Goal: Book appointment/travel/reservation

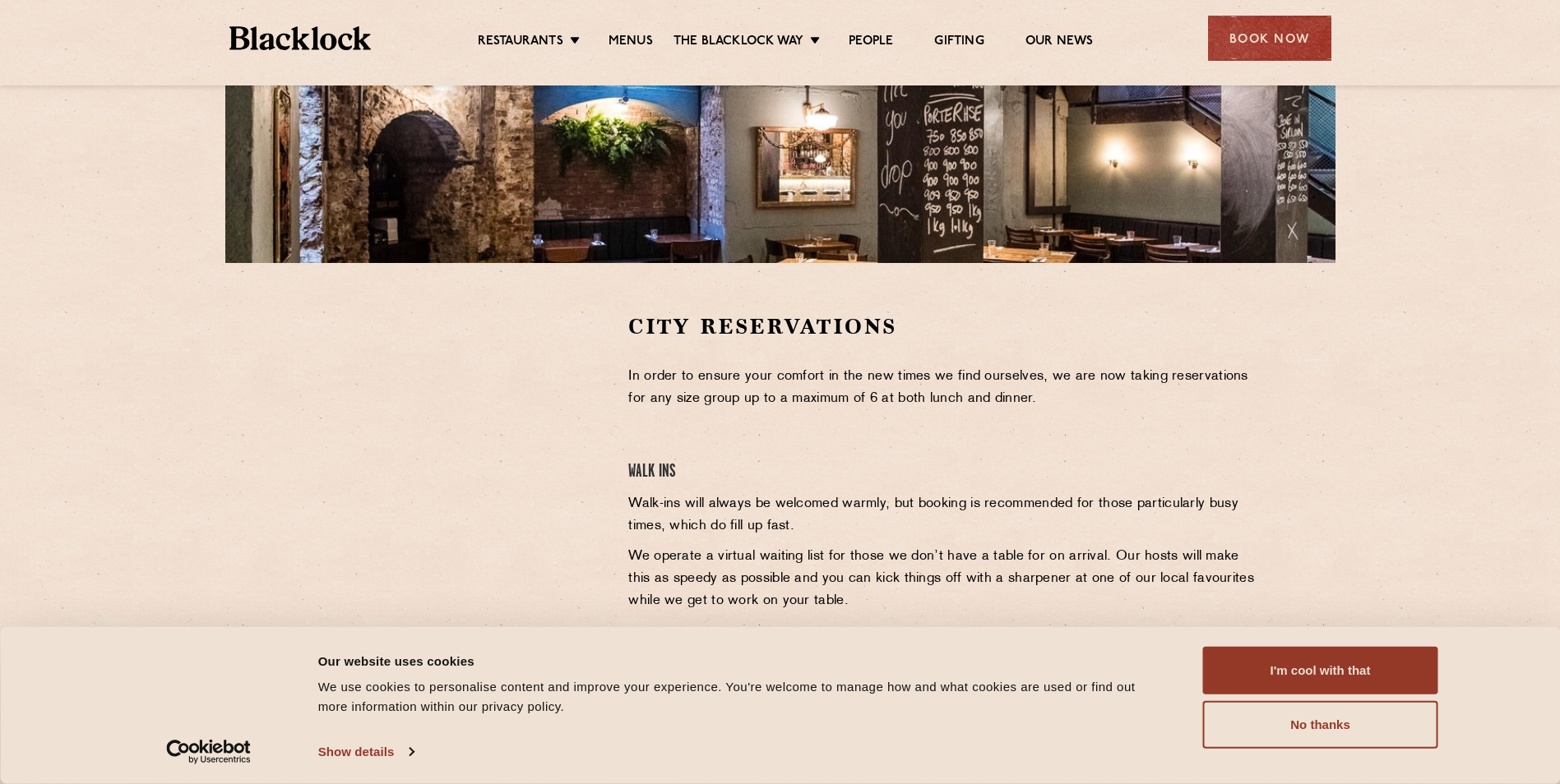
drag, startPoint x: 876, startPoint y: 341, endPoint x: 877, endPoint y: 331, distance: 10.0
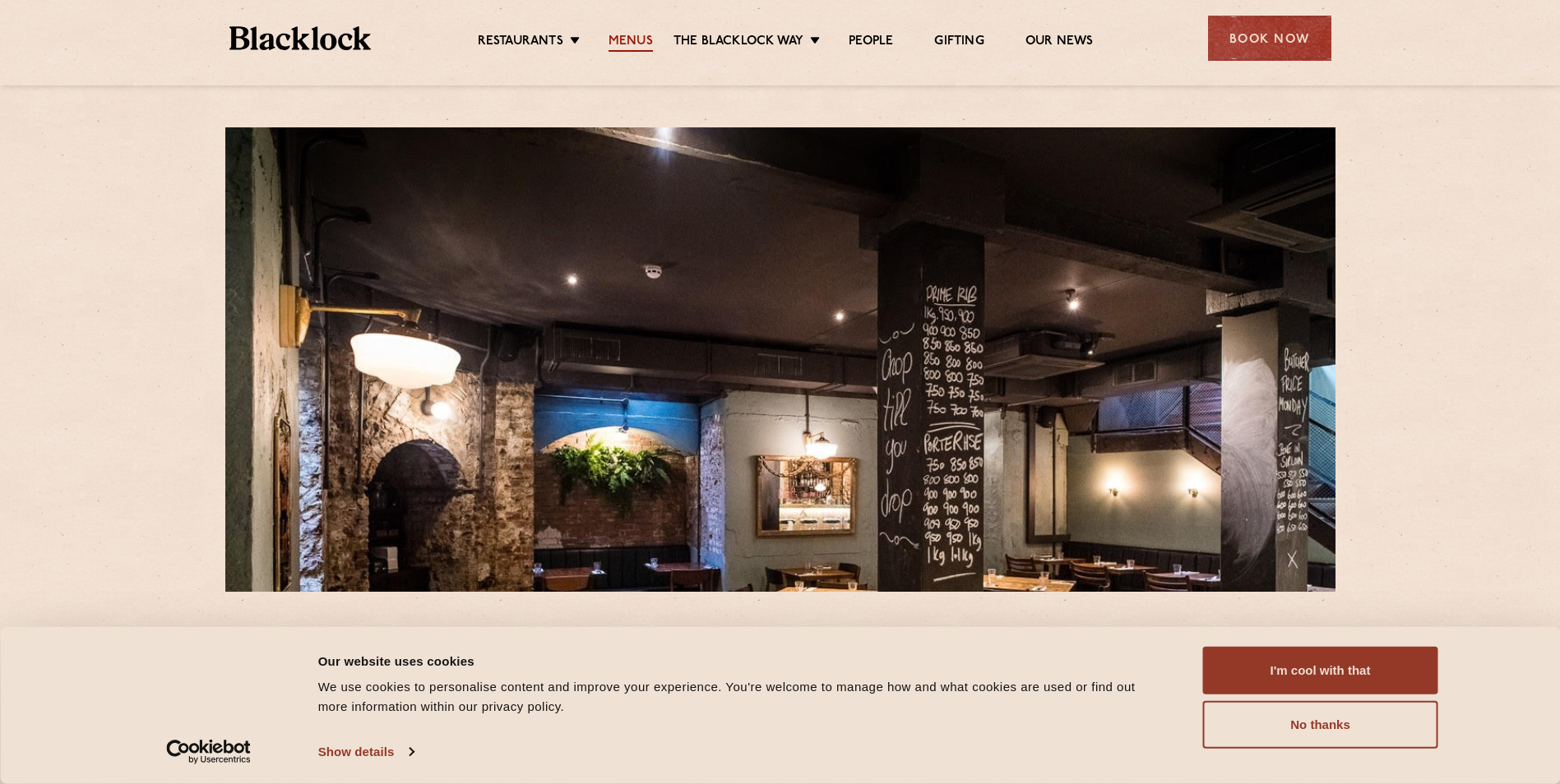
click at [638, 49] on link "Menus" at bounding box center [631, 43] width 44 height 18
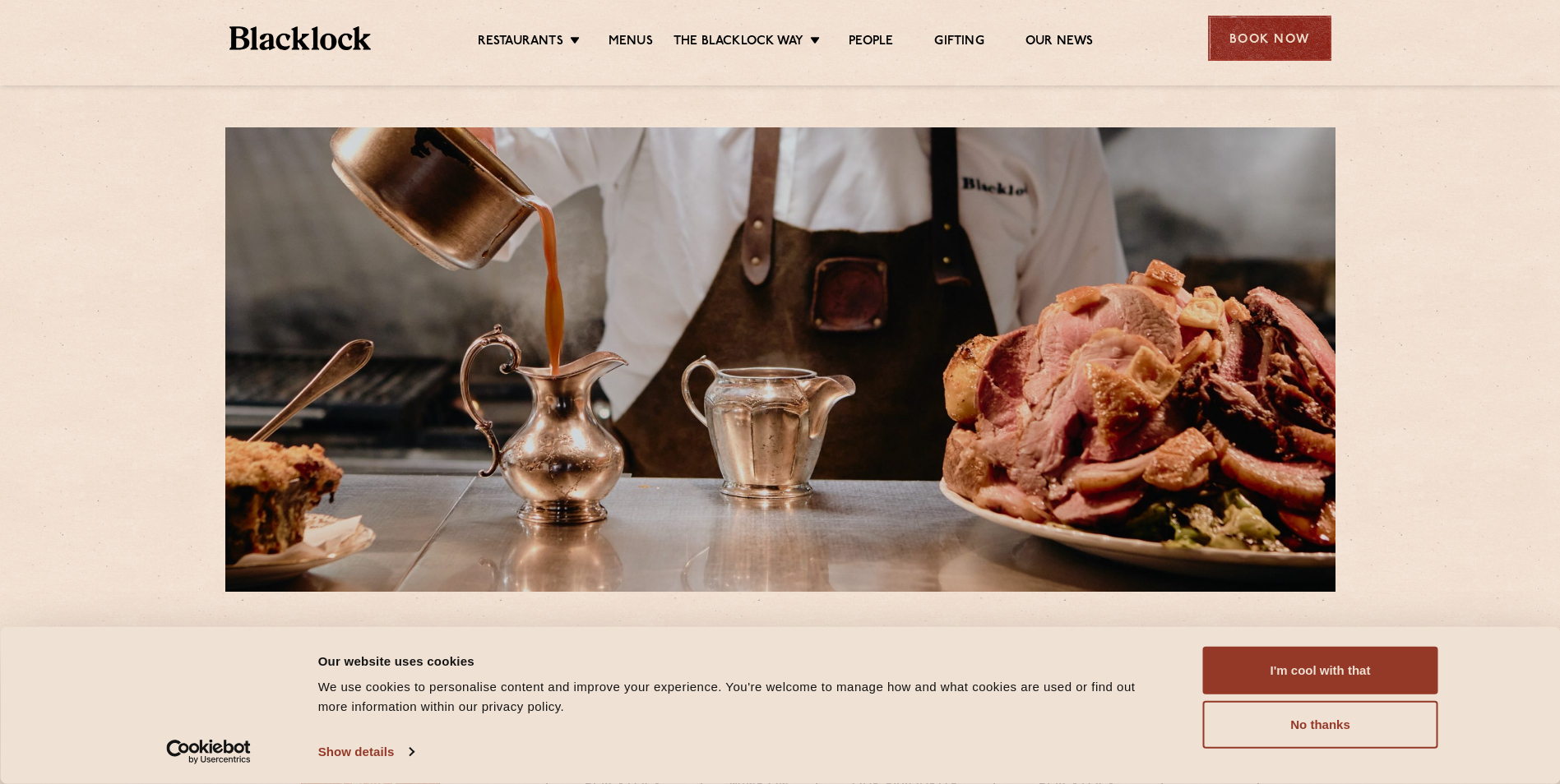
click at [1270, 58] on div "Book Now" at bounding box center [1269, 38] width 123 height 45
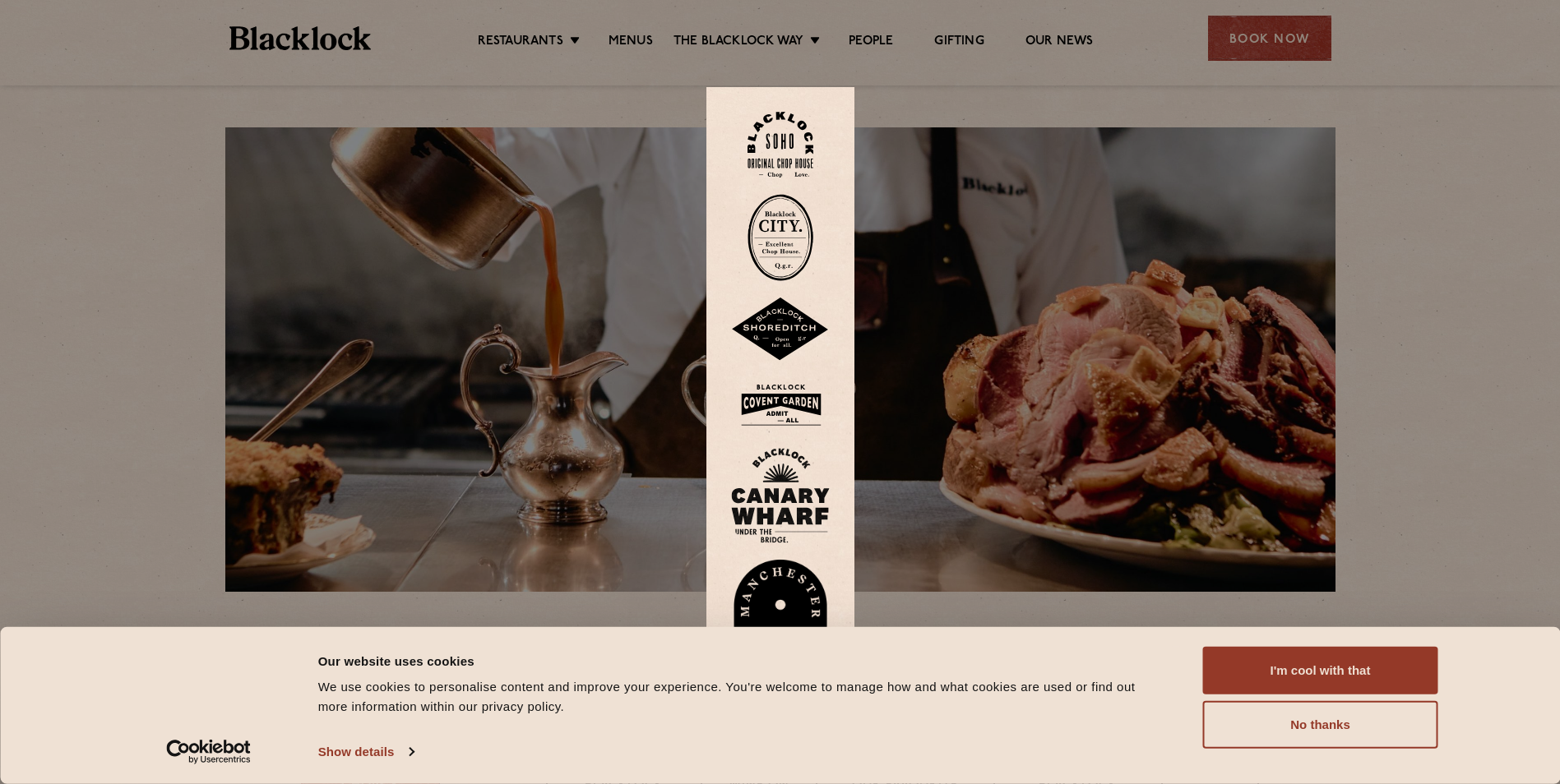
click at [783, 242] on img at bounding box center [780, 237] width 65 height 87
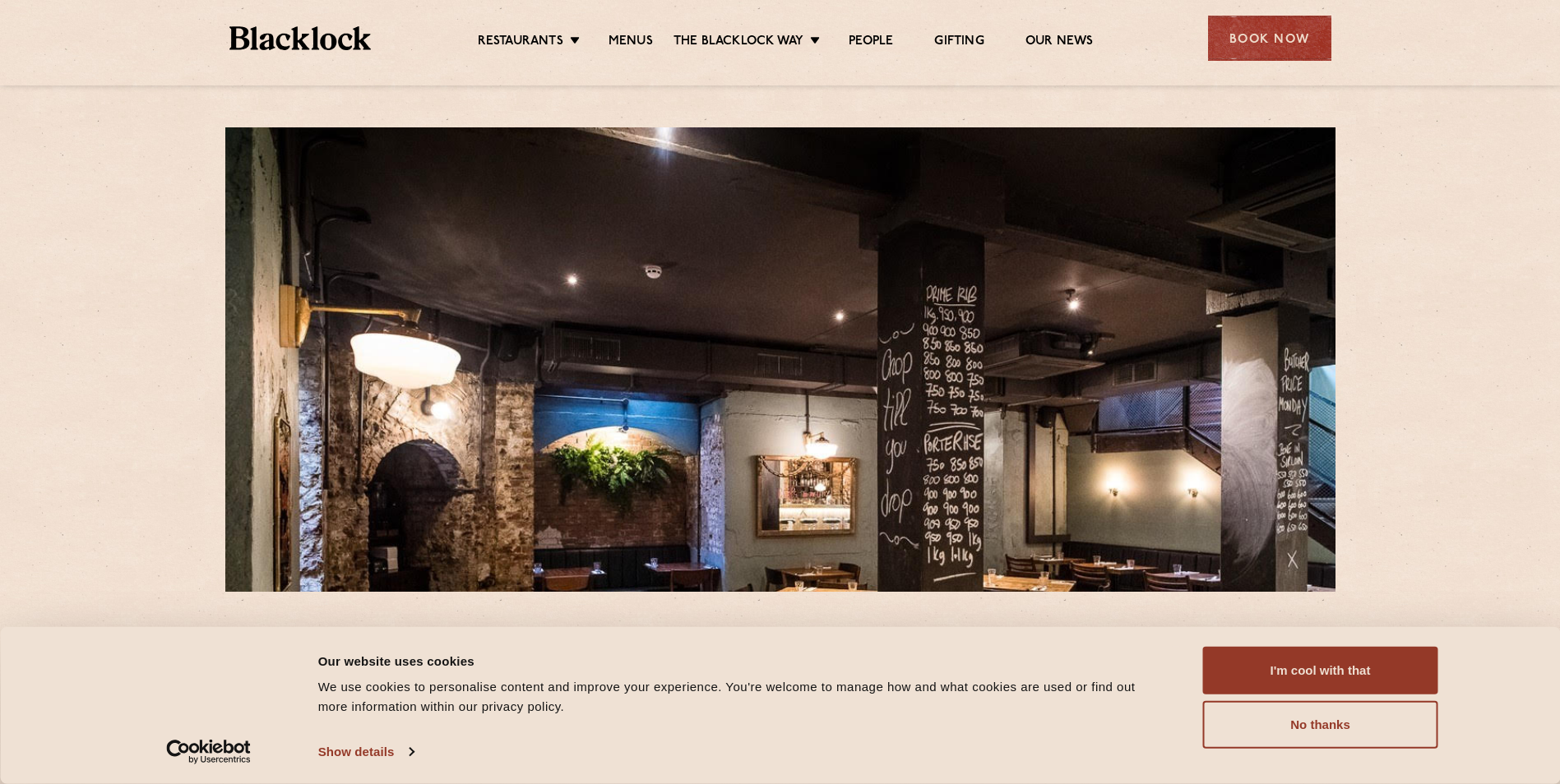
click at [321, 46] on img at bounding box center [300, 37] width 142 height 24
